Goal: Check status

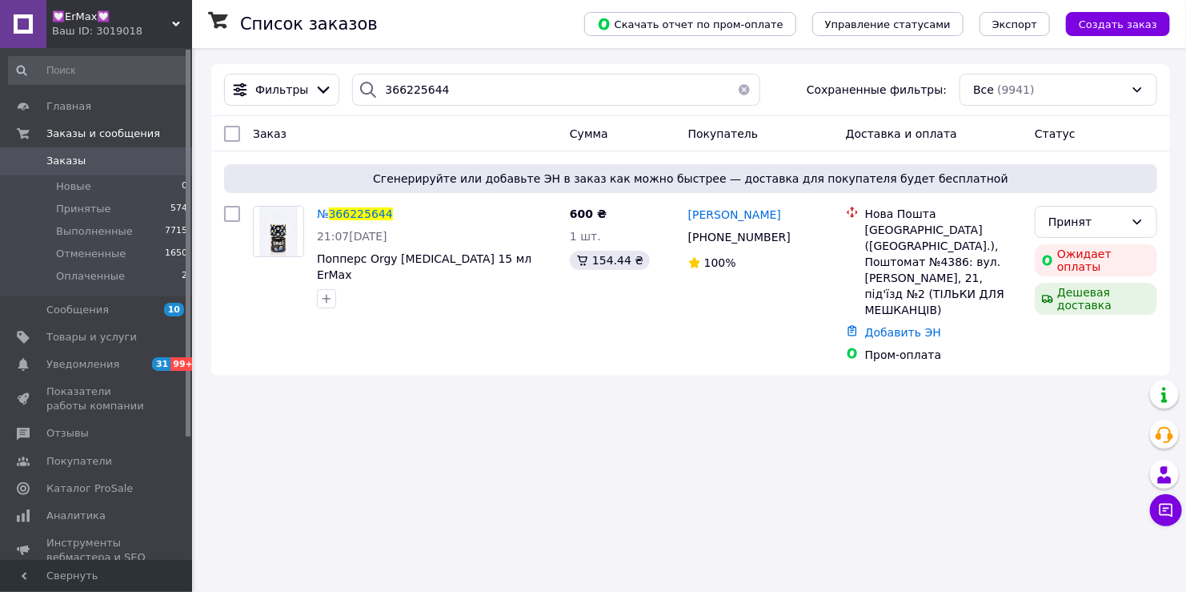
drag, startPoint x: 0, startPoint y: 0, endPoint x: 131, endPoint y: 22, distance: 133.1
click at [131, 22] on span "💟ErMax💟" at bounding box center [112, 17] width 120 height 14
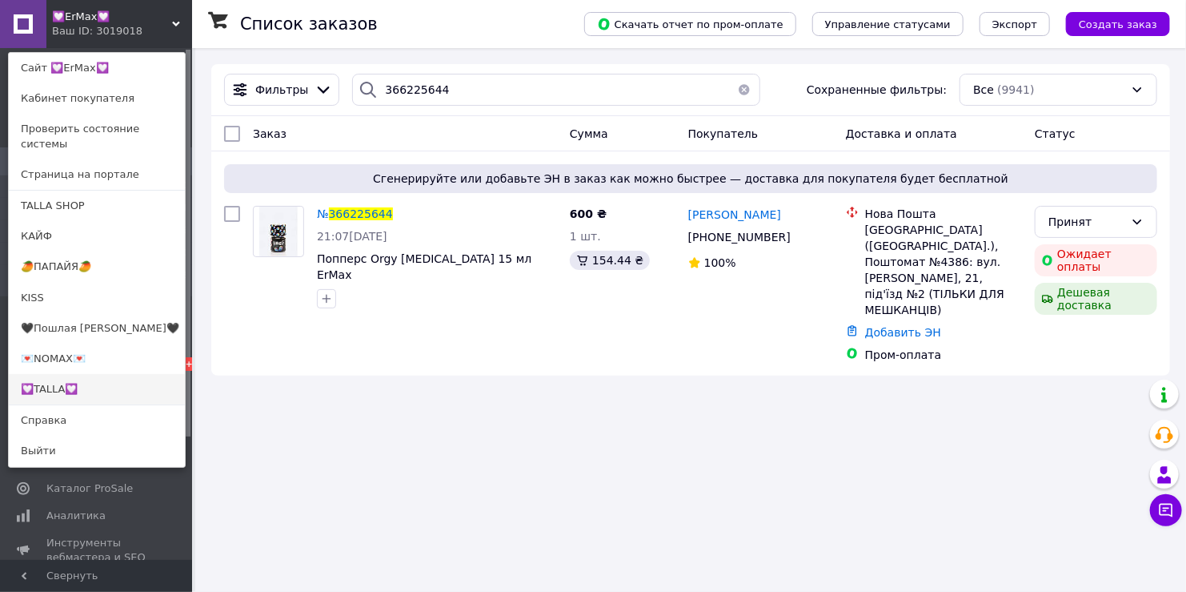
click at [85, 379] on link "💟TALLA💟" at bounding box center [97, 389] width 176 height 30
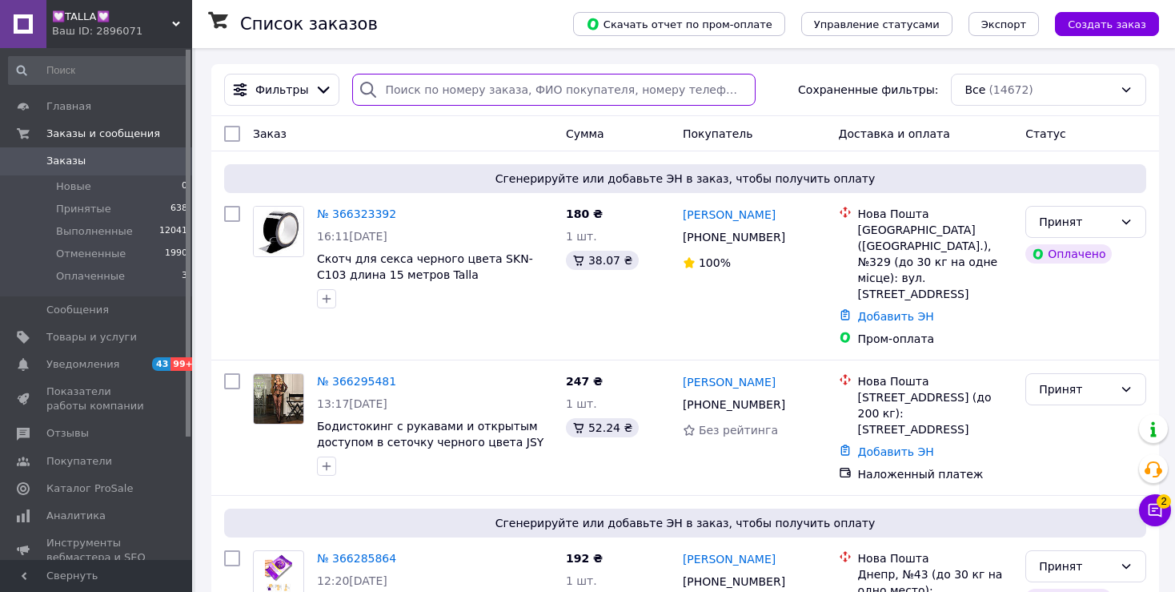
click at [417, 93] on input "search" at bounding box center [553, 90] width 403 height 32
paste input "366285864"
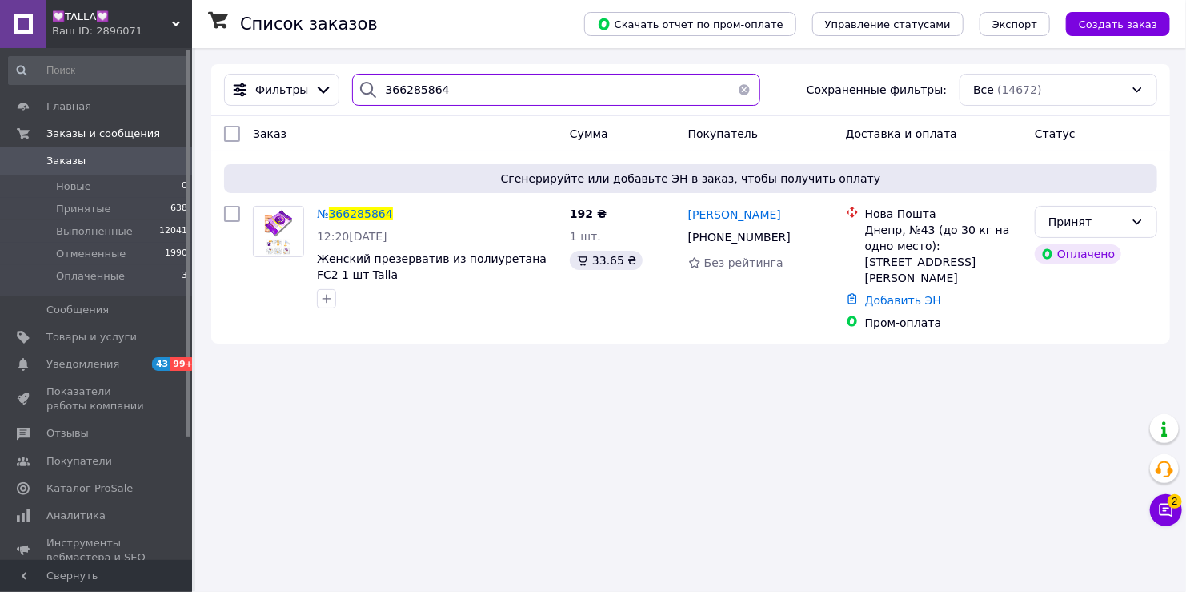
type input "366285864"
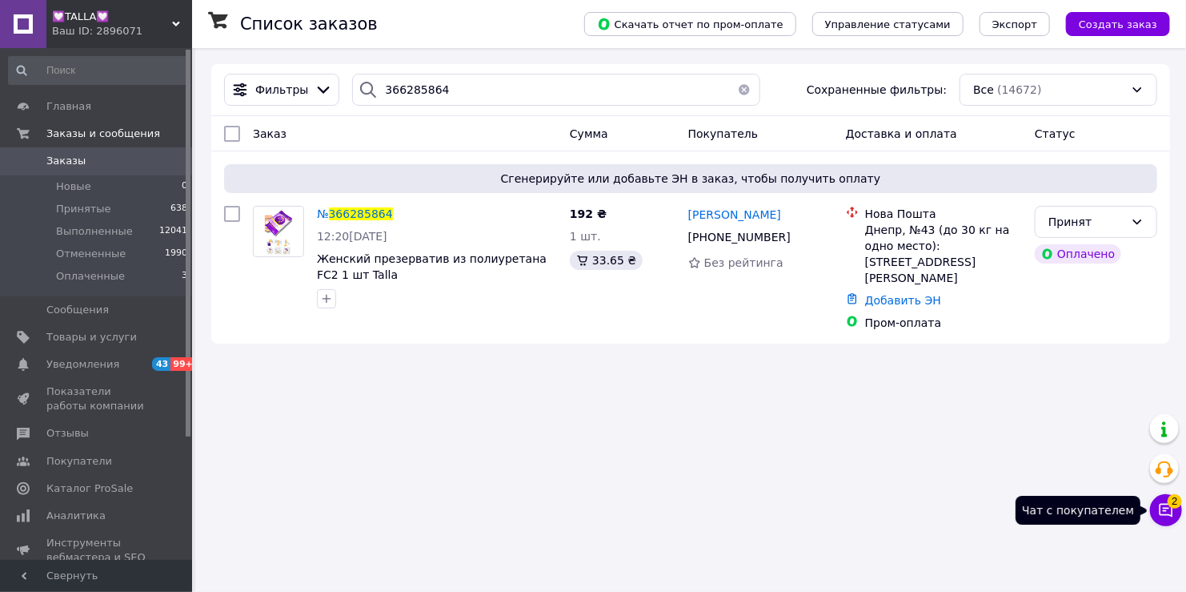
click at [1165, 515] on icon at bounding box center [1167, 511] width 14 height 14
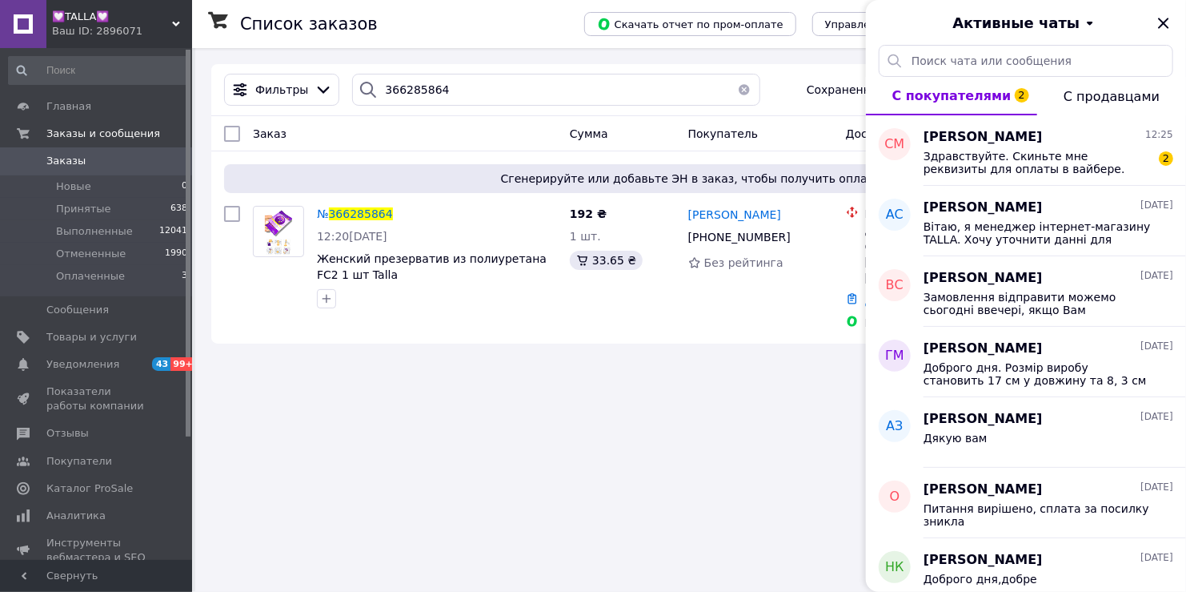
click at [741, 87] on button "button" at bounding box center [745, 90] width 32 height 32
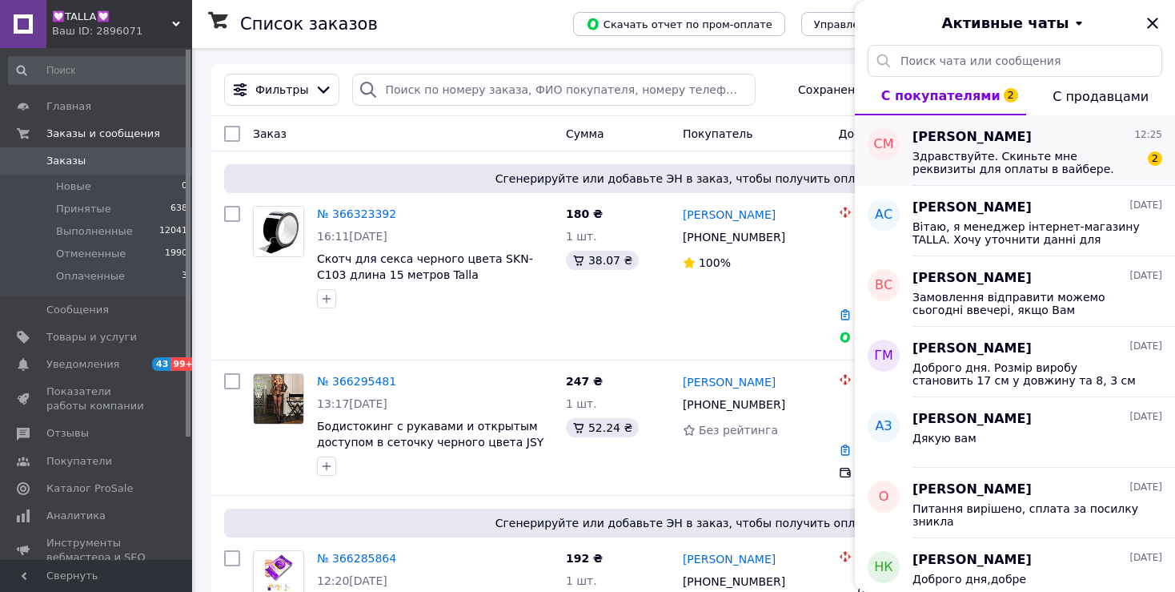
click at [1040, 166] on span "Здравствуйте. Скиньте мне реквизиты для оплаты в вайбере. Спасибо." at bounding box center [1026, 163] width 227 height 26
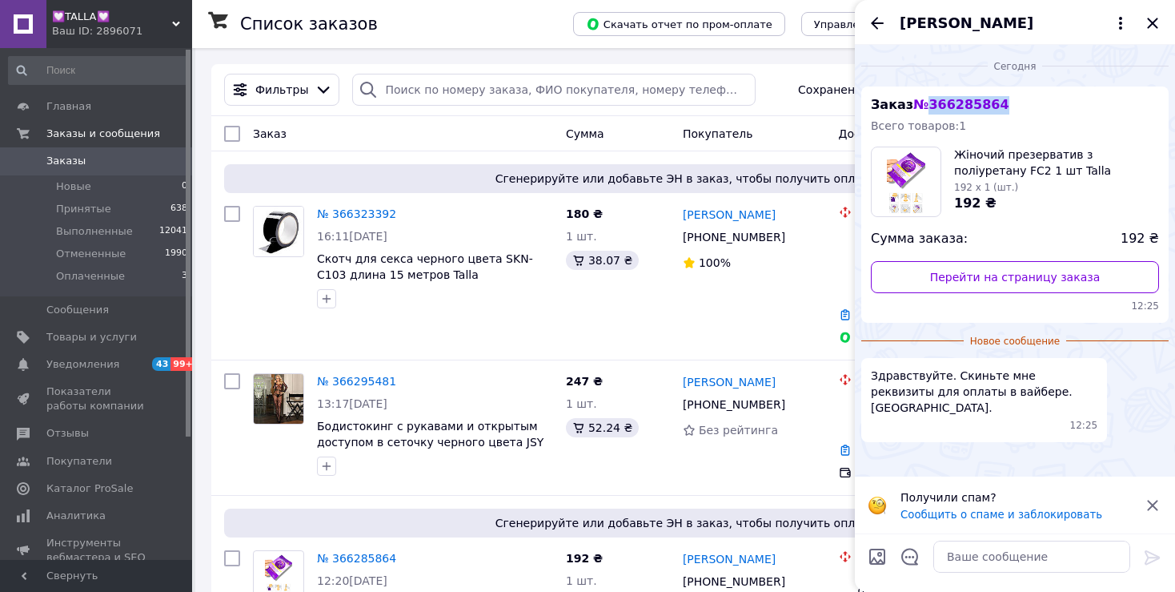
drag, startPoint x: 925, startPoint y: 104, endPoint x: 995, endPoint y: 104, distance: 70.5
click at [995, 104] on div "Заказ № 366285864 Всего товаров: 1 Жіночий презерватив з поліуретану FC2 1 шт T…" at bounding box center [1014, 204] width 307 height 236
copy span "366285864"
click at [1149, 22] on icon "Закрыть" at bounding box center [1152, 23] width 19 height 19
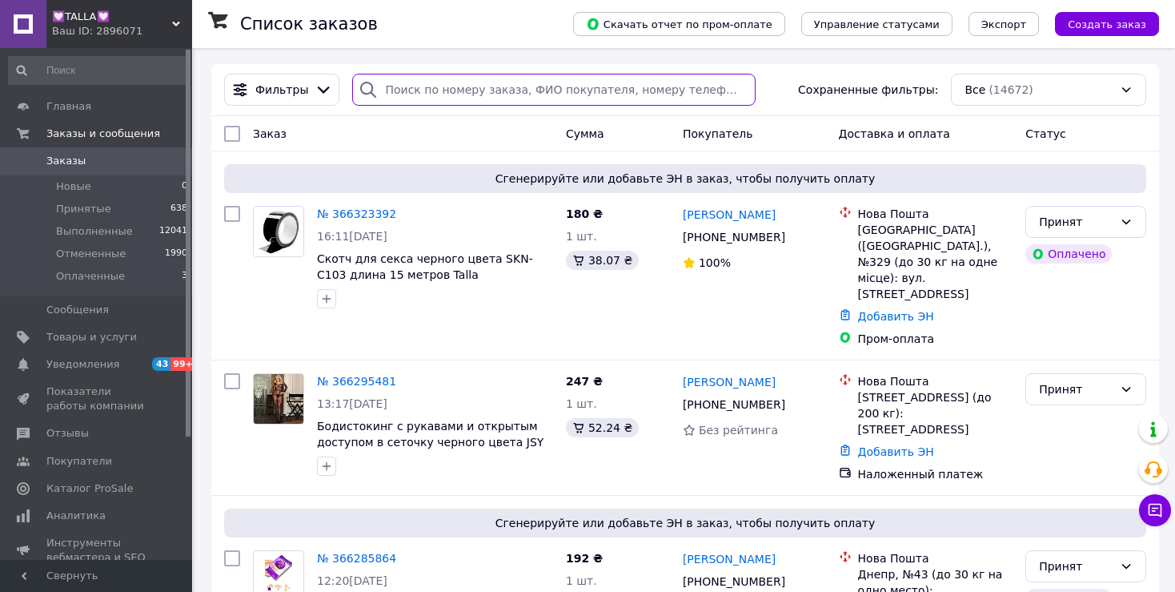
click at [463, 86] on input "search" at bounding box center [553, 90] width 403 height 32
paste input "366285864"
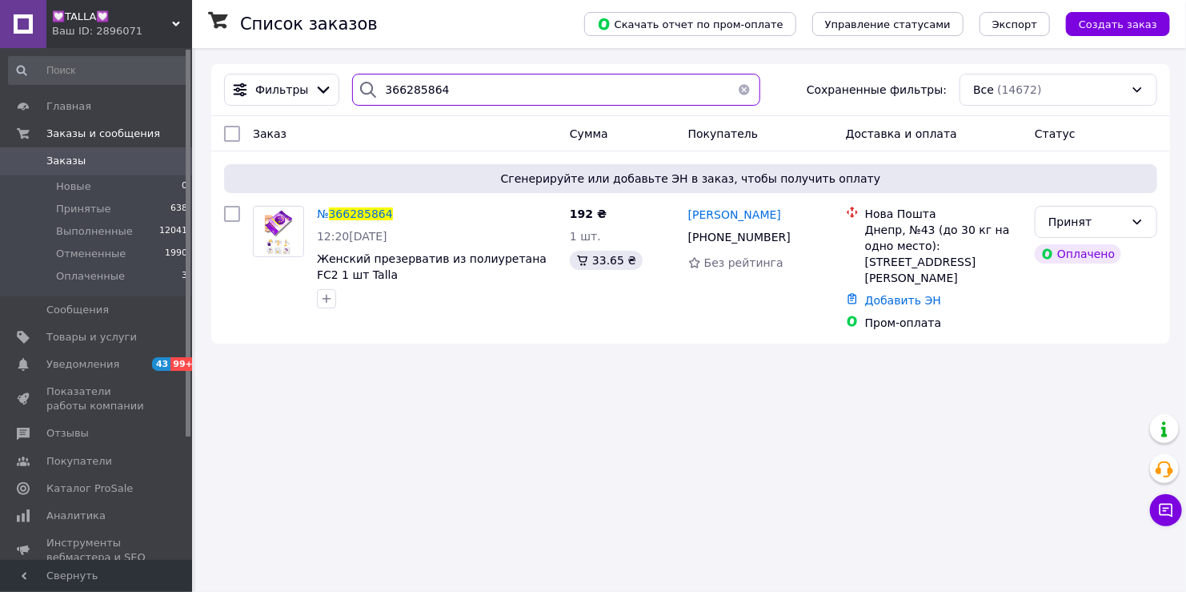
type input "366285864"
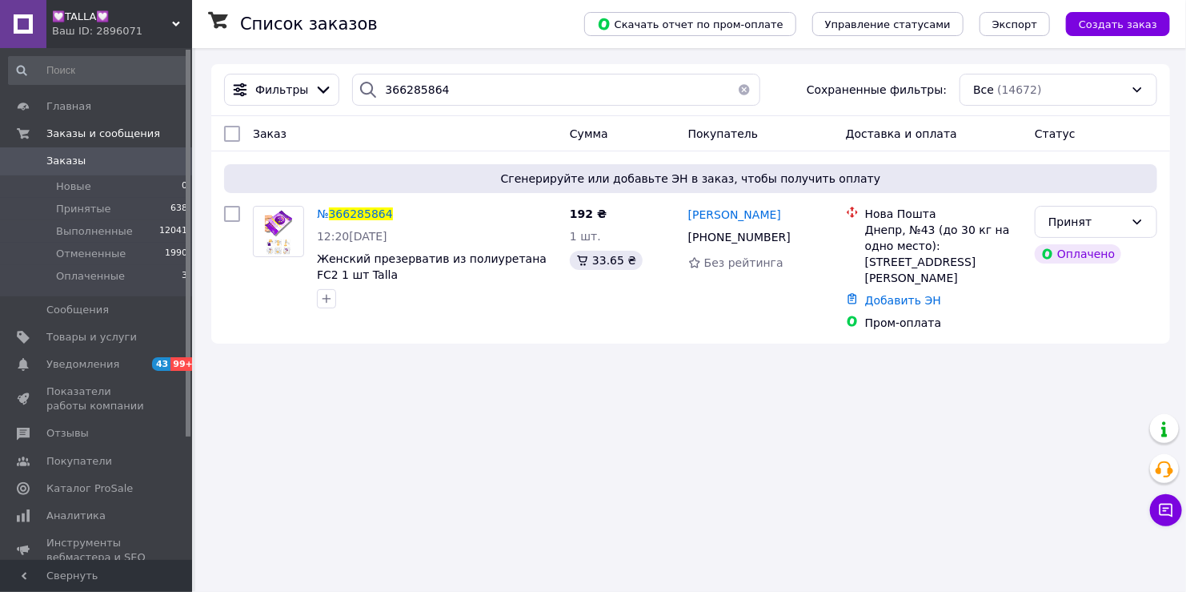
click at [733, 86] on button "button" at bounding box center [745, 90] width 32 height 32
